Goal: Task Accomplishment & Management: Complete application form

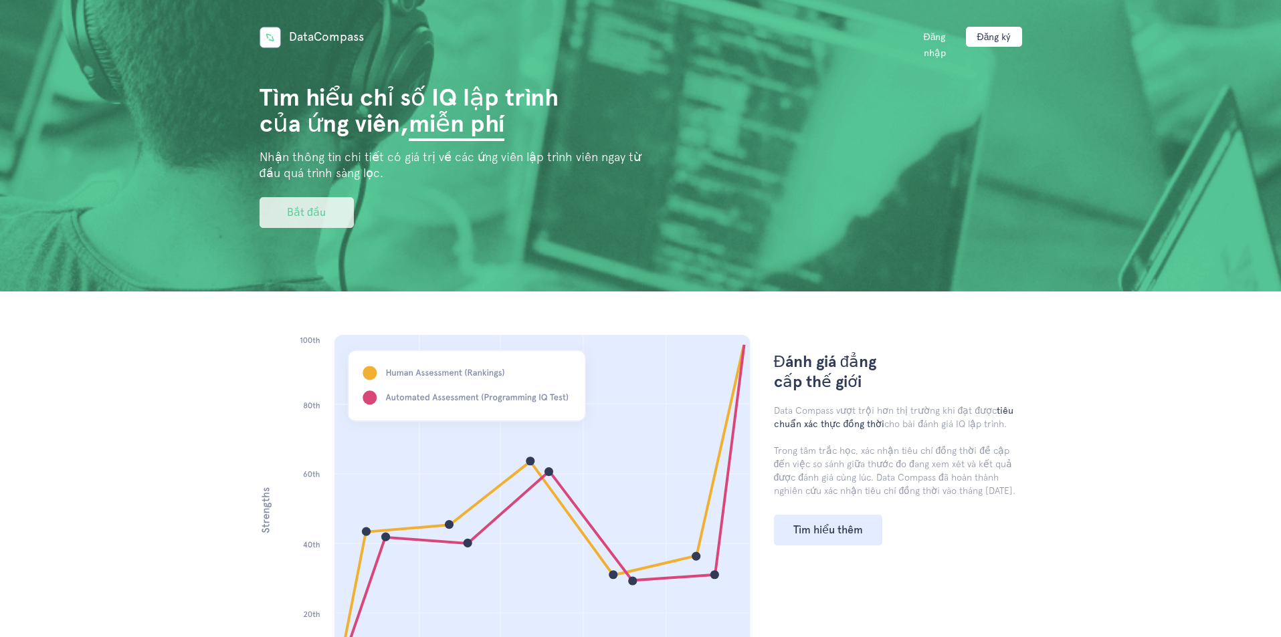
click at [319, 213] on font "Bắt đầu" at bounding box center [306, 212] width 39 height 13
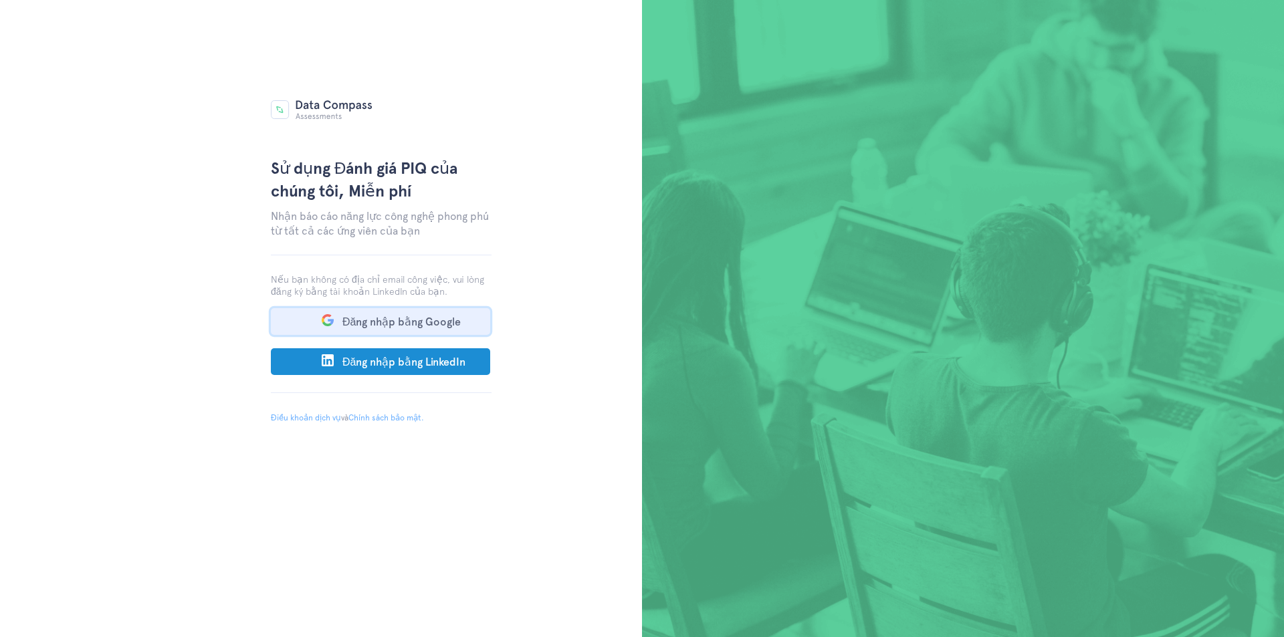
click at [354, 325] on font "Đăng nhập bằng Google" at bounding box center [401, 322] width 118 height 13
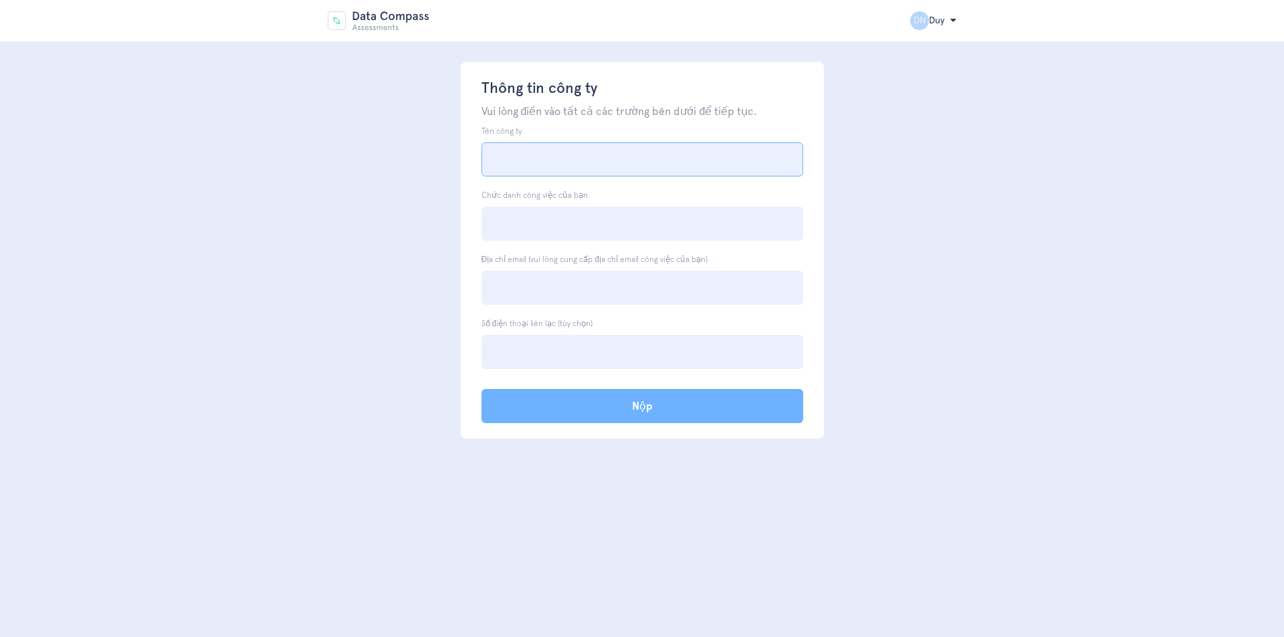
click at [538, 163] on input "Tên công ty" at bounding box center [643, 159] width 322 height 34
